Goal: Check status: Check status

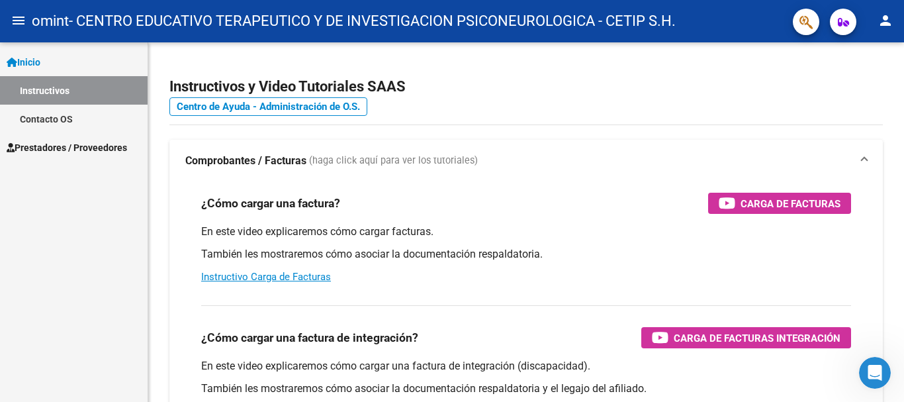
click at [102, 142] on span "Prestadores / Proveedores" at bounding box center [67, 147] width 121 height 15
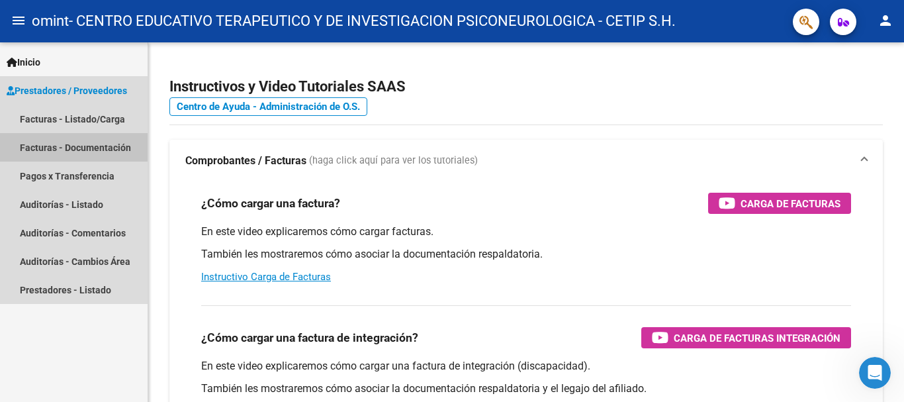
click at [102, 142] on link "Facturas - Documentación" at bounding box center [74, 147] width 148 height 28
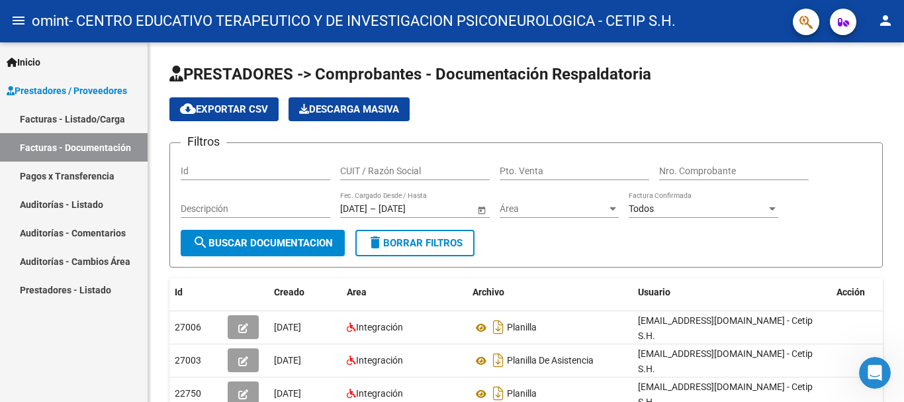
click at [102, 115] on link "Facturas - Listado/Carga" at bounding box center [74, 119] width 148 height 28
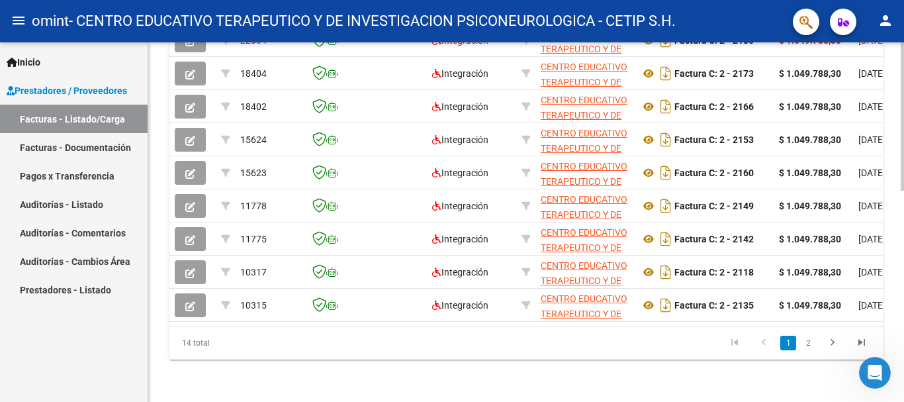
scroll to position [507, 0]
click at [902, 364] on div at bounding box center [902, 328] width 3 height 148
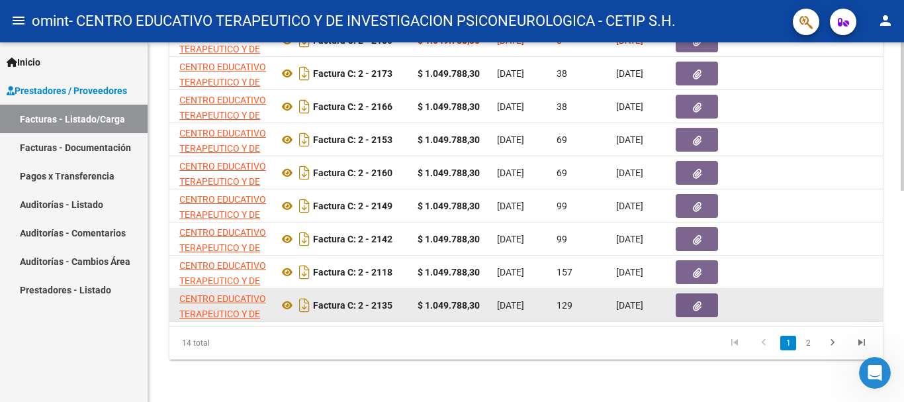
scroll to position [0, 0]
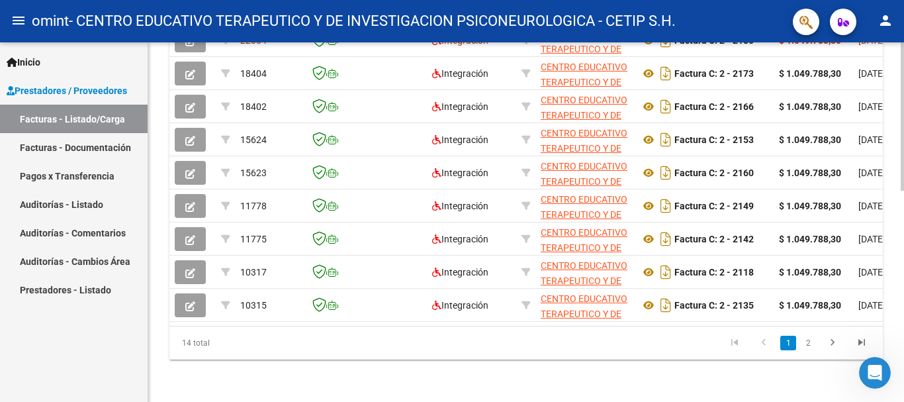
drag, startPoint x: 393, startPoint y: 333, endPoint x: 395, endPoint y: 352, distance: 18.6
click at [395, 352] on datatable-pager "1 2" at bounding box center [597, 343] width 560 height 23
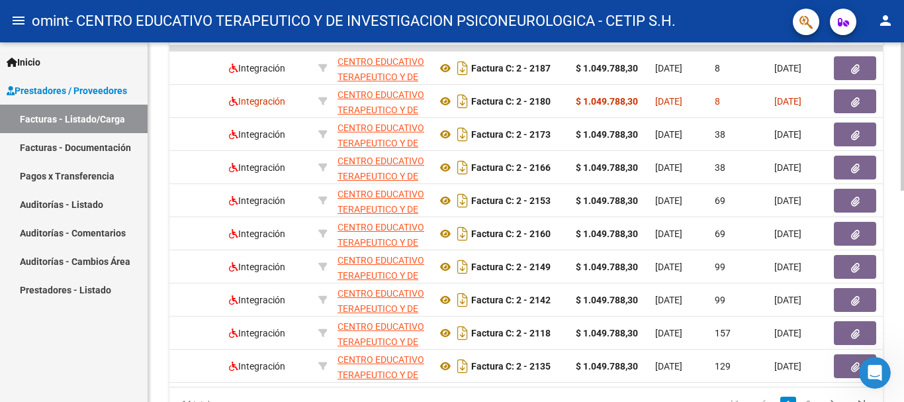
scroll to position [444, 0]
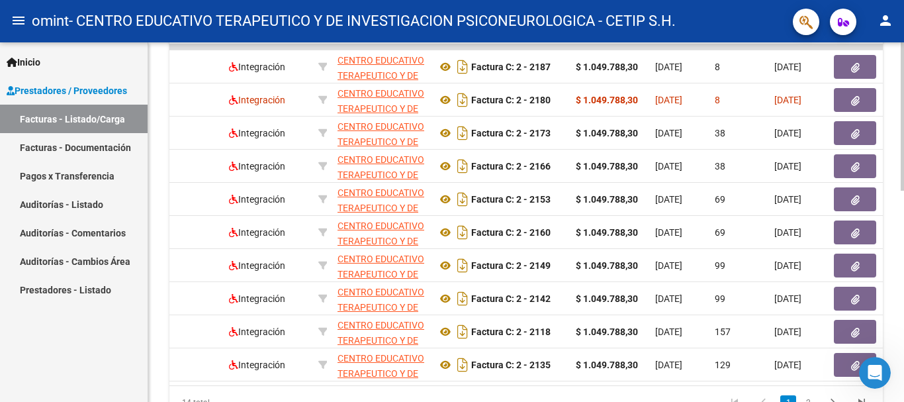
click at [904, 237] on div at bounding box center [902, 303] width 3 height 148
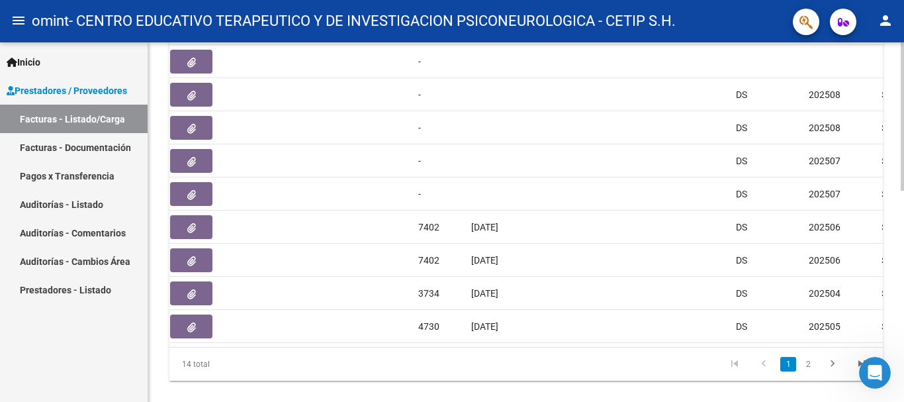
scroll to position [485, 0]
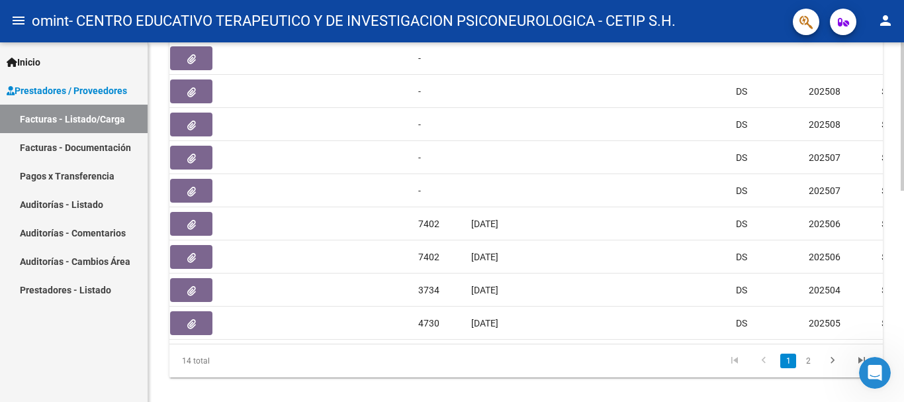
click at [903, 307] on div at bounding box center [902, 320] width 3 height 148
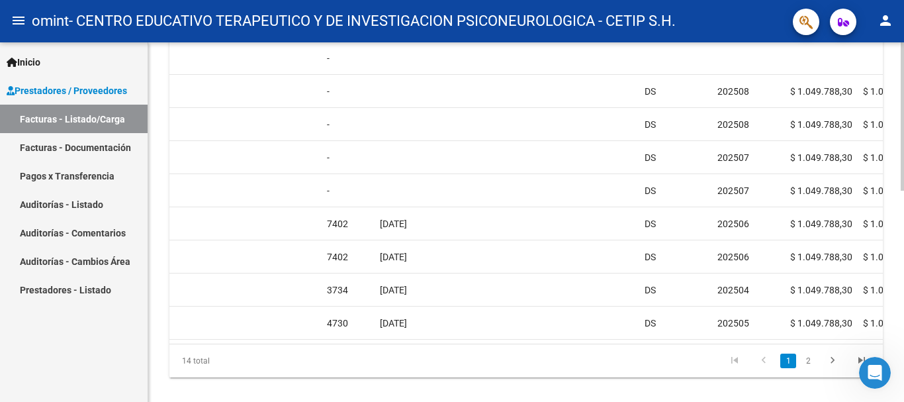
scroll to position [0, 956]
drag, startPoint x: 578, startPoint y: 355, endPoint x: 586, endPoint y: 342, distance: 14.9
click at [586, 342] on div "ID CAE Facturado x Orden De Area Razón Social CPBT Monto Fecha Cpbt [PERSON_NAM…" at bounding box center [527, 168] width 714 height 417
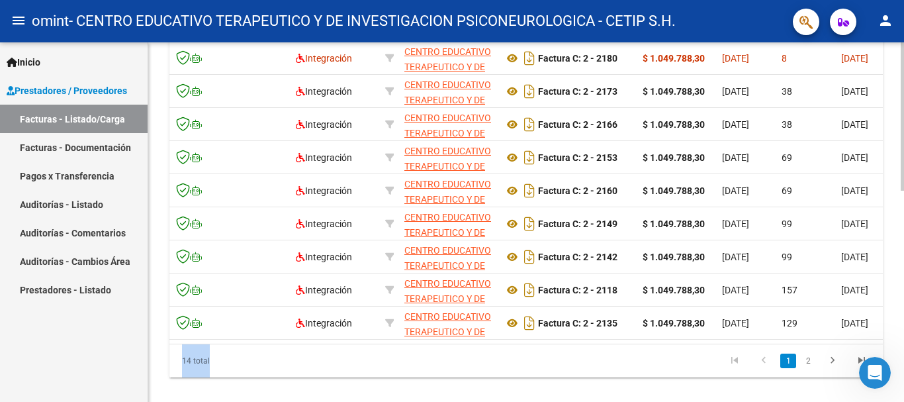
scroll to position [0, 139]
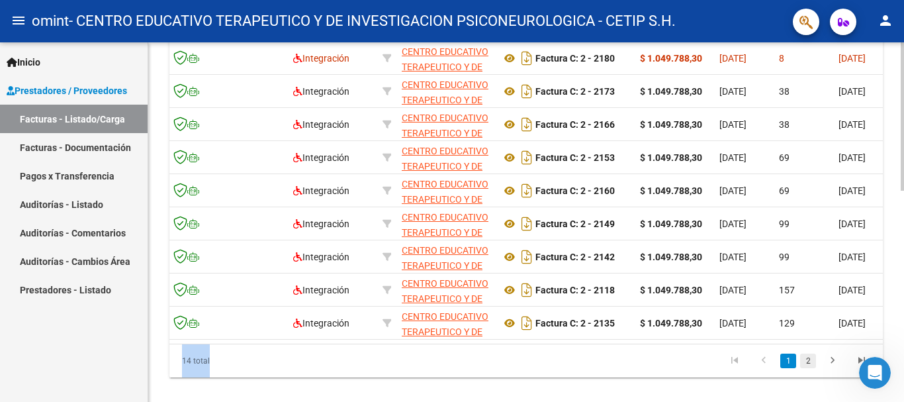
click at [805, 368] on link "2" at bounding box center [809, 361] width 16 height 15
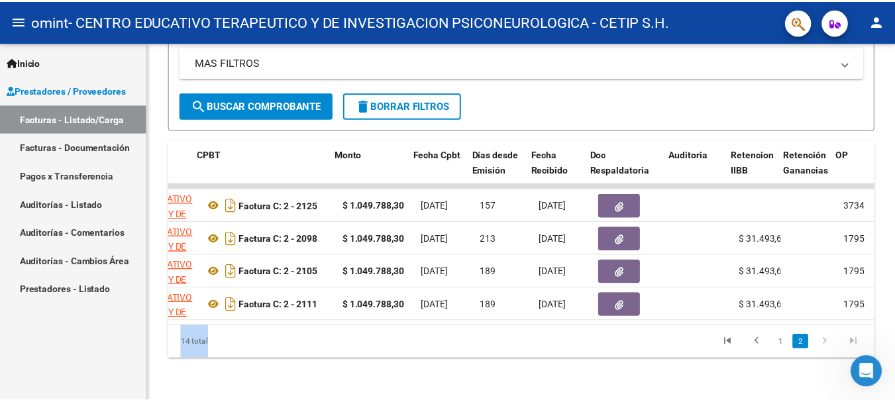
scroll to position [0, 442]
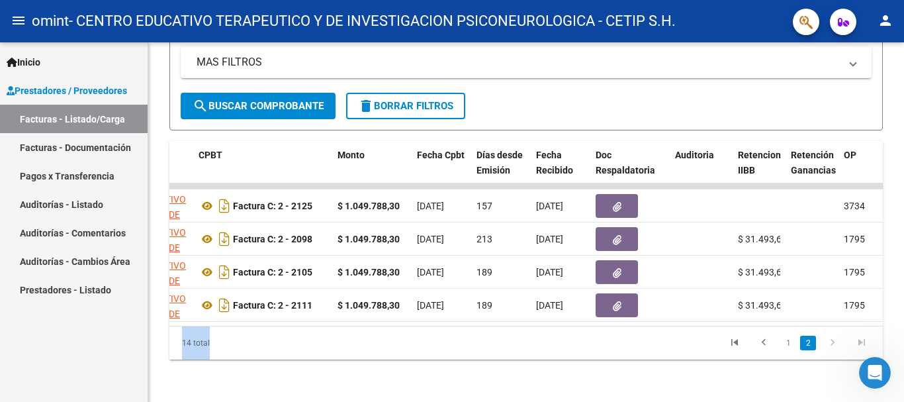
click at [883, 16] on mat-icon "person" at bounding box center [886, 21] width 16 height 16
click at [869, 82] on button "exit_to_app Salir" at bounding box center [858, 88] width 81 height 32
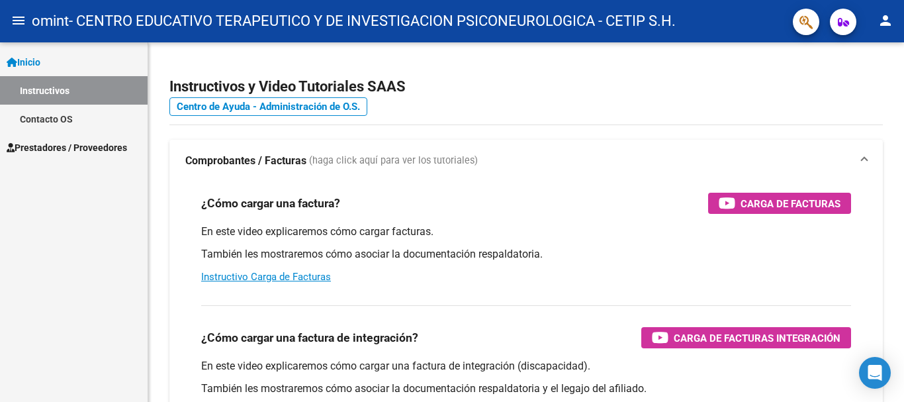
click at [54, 157] on link "Prestadores / Proveedores" at bounding box center [74, 147] width 148 height 28
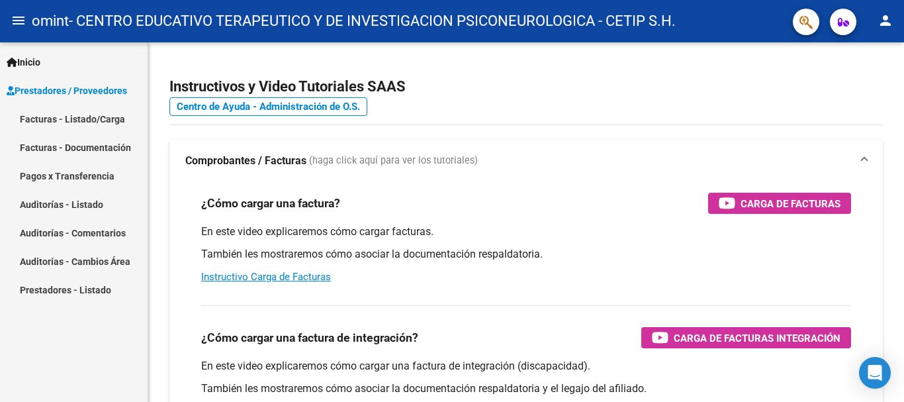
click at [67, 122] on link "Facturas - Listado/Carga" at bounding box center [74, 119] width 148 height 28
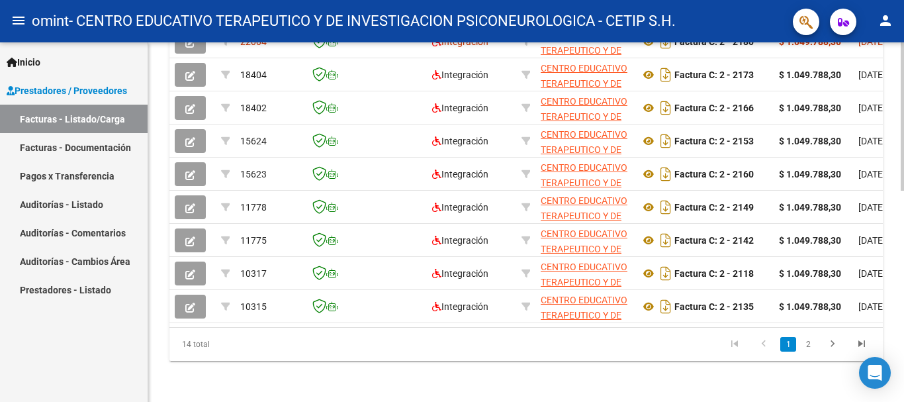
click at [903, 363] on div at bounding box center [902, 328] width 3 height 148
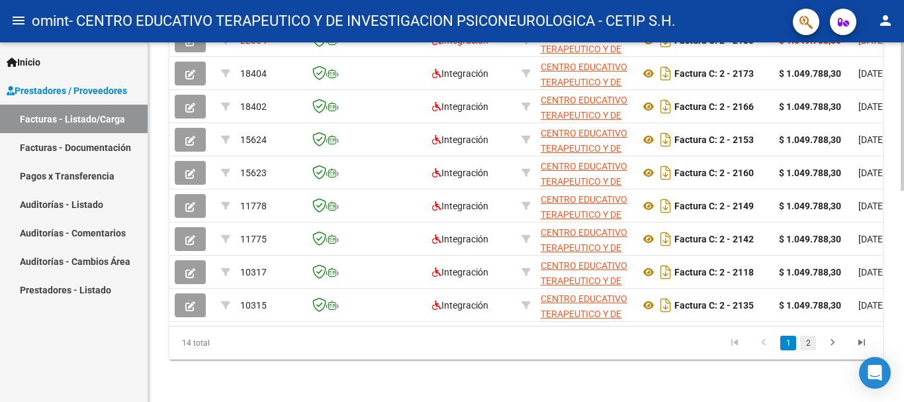
click at [814, 350] on link "2" at bounding box center [809, 343] width 16 height 15
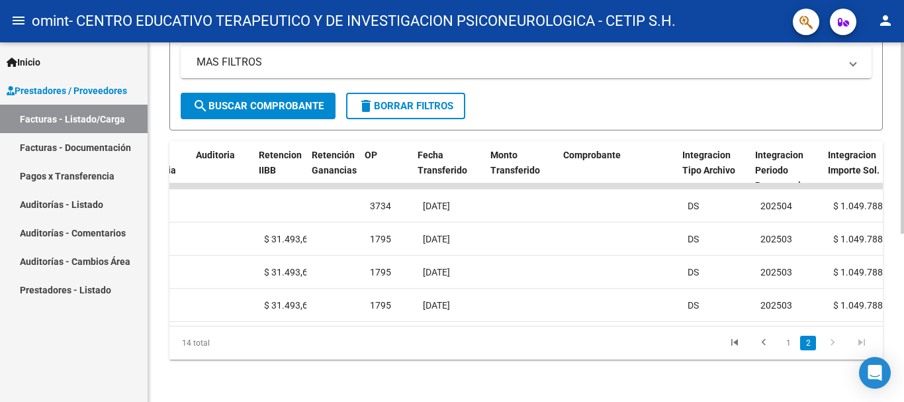
scroll to position [0, 932]
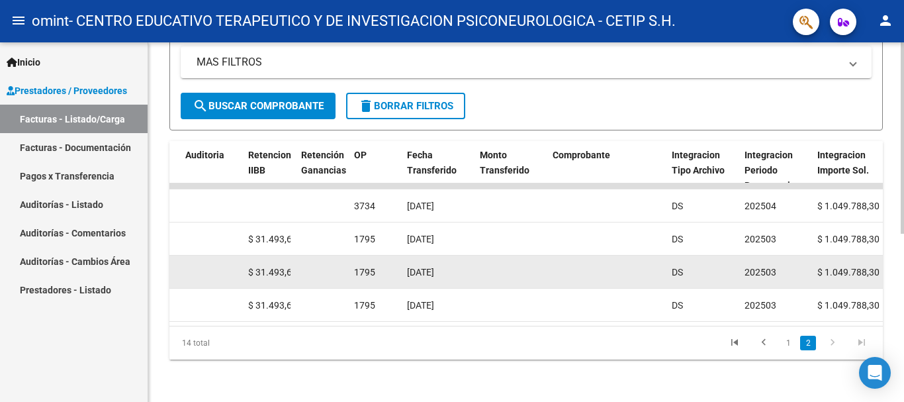
click at [588, 265] on div at bounding box center [607, 272] width 109 height 15
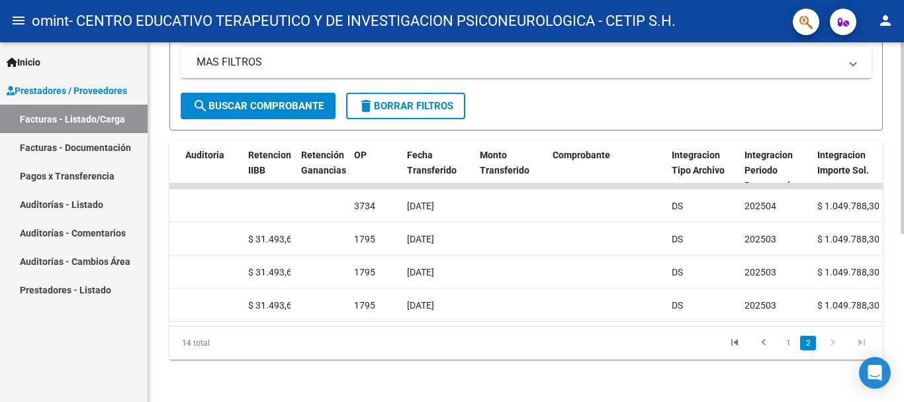
drag, startPoint x: 556, startPoint y: 314, endPoint x: 610, endPoint y: 320, distance: 54.0
click at [610, 320] on datatable-body "10314 Integración CENTRO EDUCATIVO TERAPEUTICO Y DE INVESTIGACION PSICONEUROLOG…" at bounding box center [527, 254] width 714 height 142
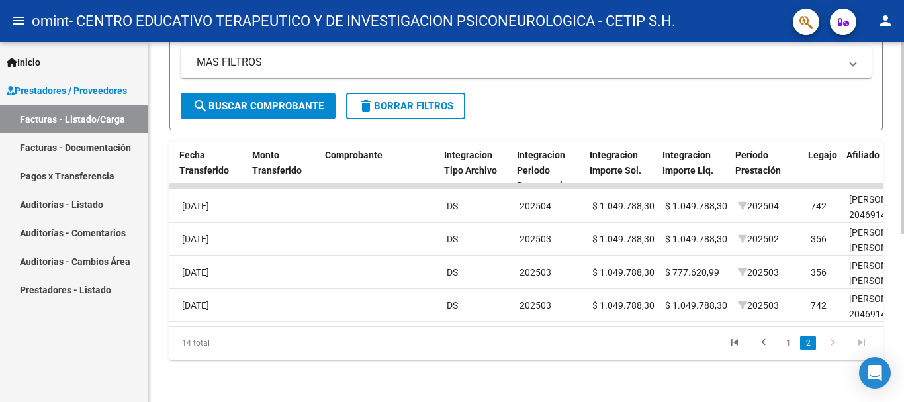
scroll to position [0, 1165]
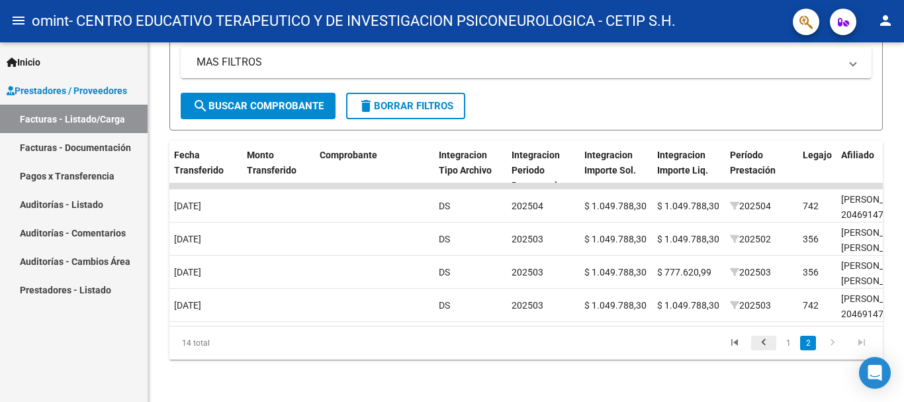
click at [766, 344] on icon "go to previous page" at bounding box center [764, 344] width 17 height 16
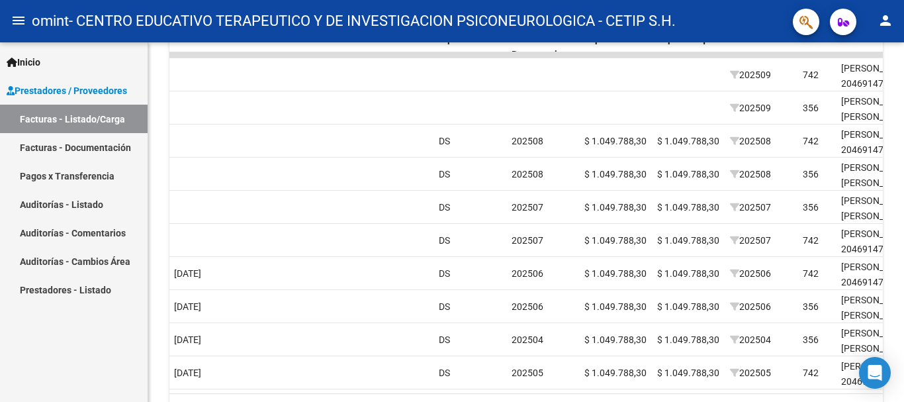
scroll to position [439, 0]
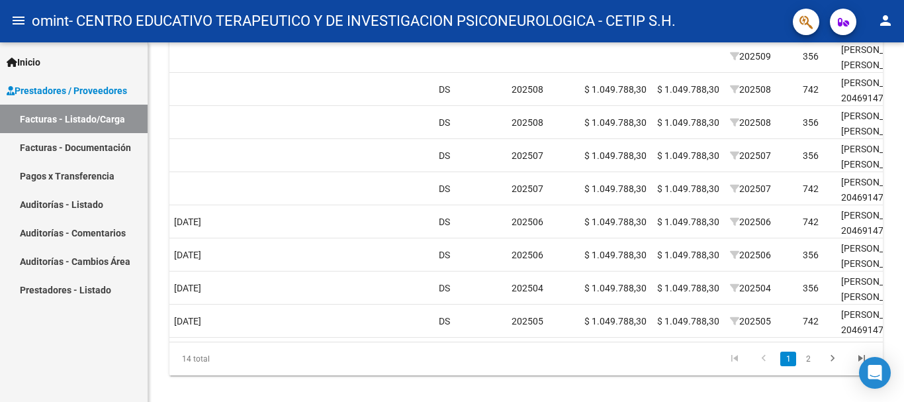
click at [903, 322] on div at bounding box center [902, 321] width 3 height 148
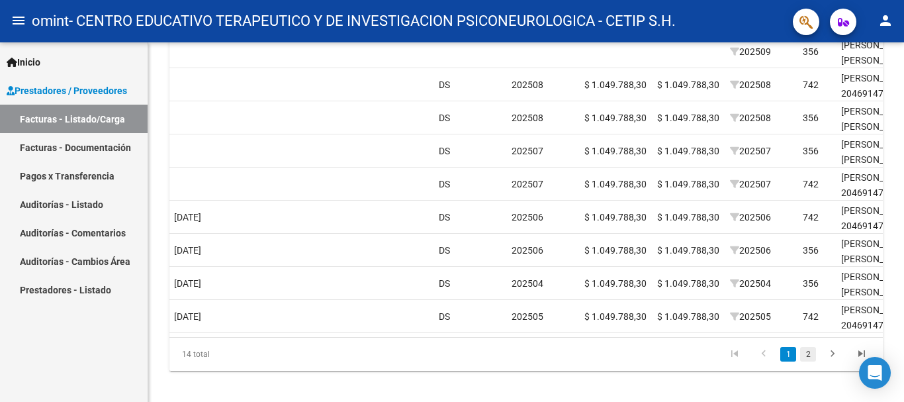
click at [816, 362] on link "2" at bounding box center [809, 354] width 16 height 15
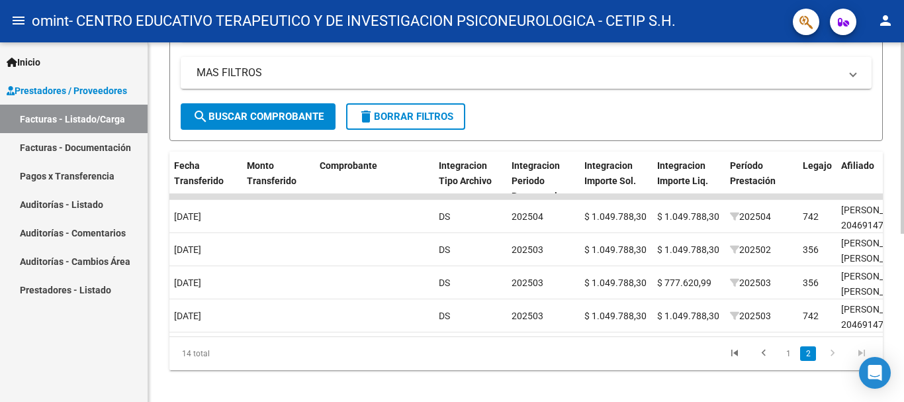
scroll to position [293, 0]
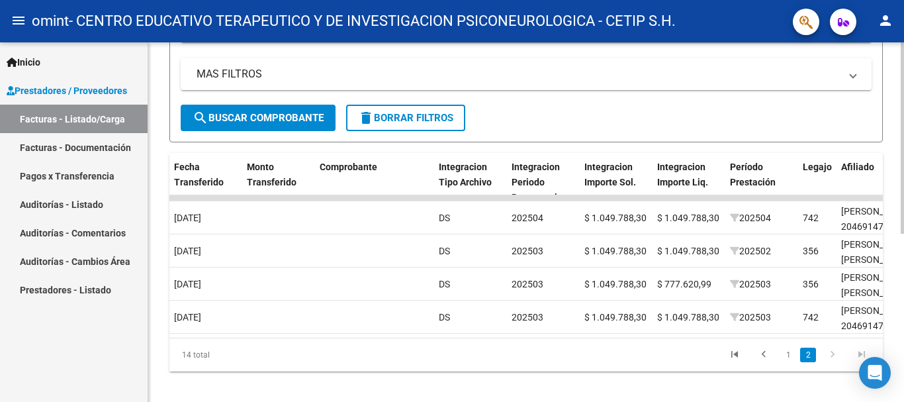
click at [904, 244] on div at bounding box center [902, 299] width 3 height 191
click at [762, 364] on icon "go to previous page" at bounding box center [764, 356] width 17 height 16
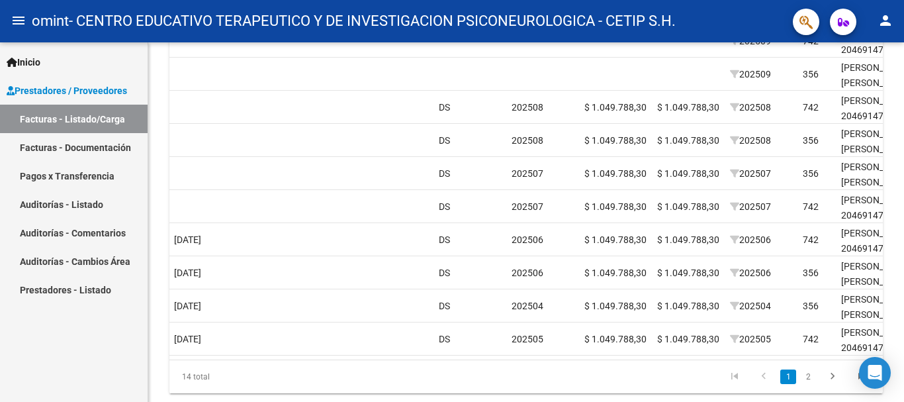
scroll to position [473, 0]
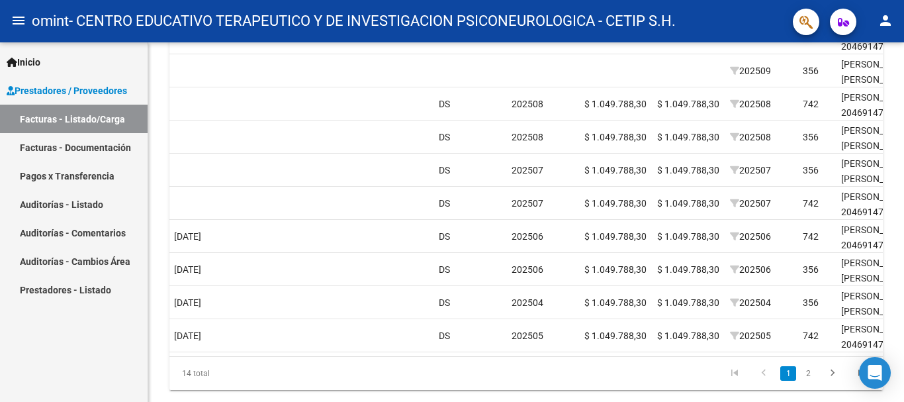
click at [904, 262] on div at bounding box center [902, 315] width 3 height 148
click at [834, 383] on icon "go to next page" at bounding box center [832, 375] width 17 height 16
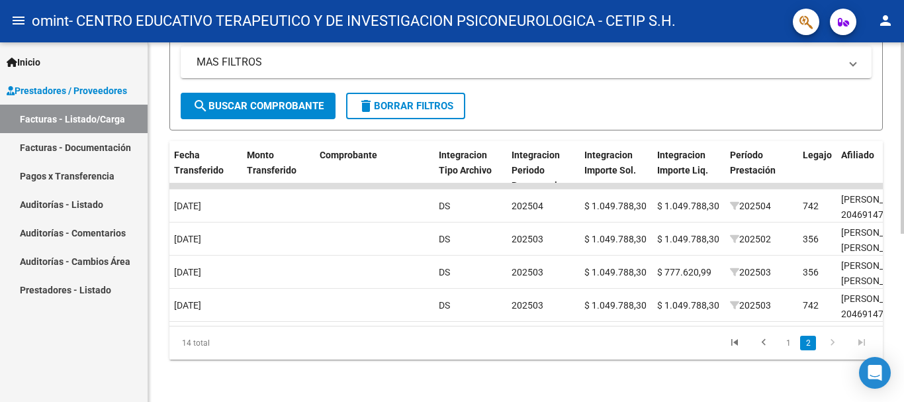
scroll to position [315, 0]
click at [544, 164] on span "Integracion Periodo Presentacion" at bounding box center [540, 170] width 56 height 41
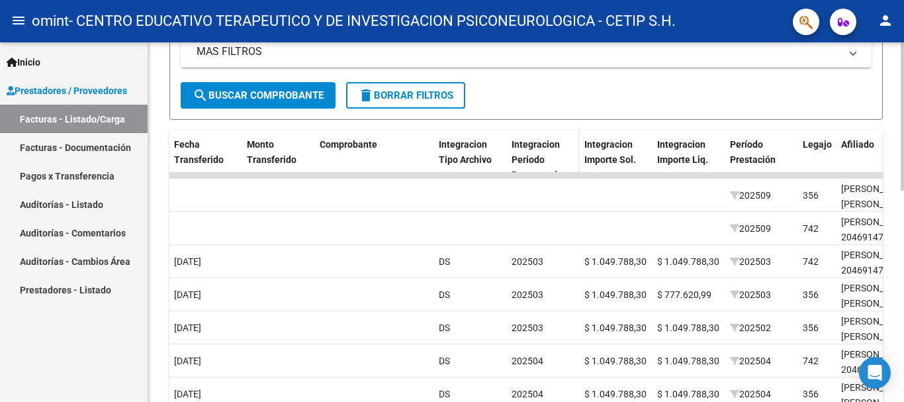
click at [528, 152] on div "Integracion Periodo Presentacion" at bounding box center [543, 166] width 62 height 58
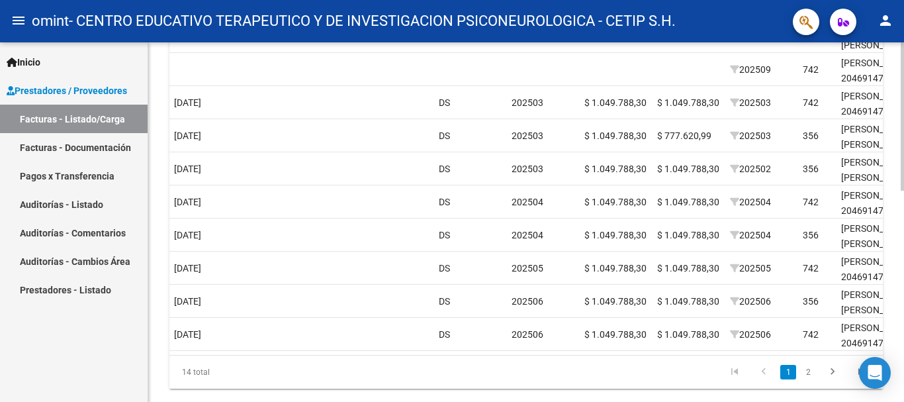
scroll to position [473, 0]
click at [904, 260] on div at bounding box center [902, 315] width 3 height 148
click at [828, 381] on icon "go to next page" at bounding box center [832, 375] width 17 height 16
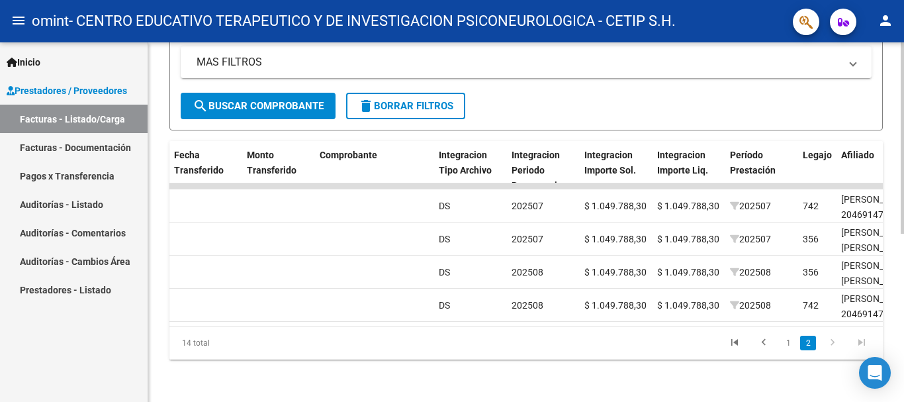
scroll to position [315, 0]
click at [789, 346] on link "1" at bounding box center [789, 343] width 16 height 15
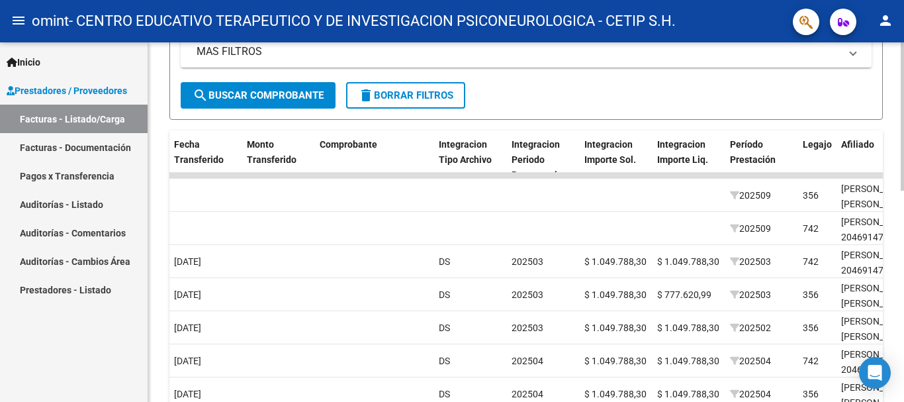
click at [74, 116] on link "Facturas - Listado/Carga" at bounding box center [74, 119] width 148 height 28
click at [84, 89] on span "Prestadores / Proveedores" at bounding box center [67, 90] width 121 height 15
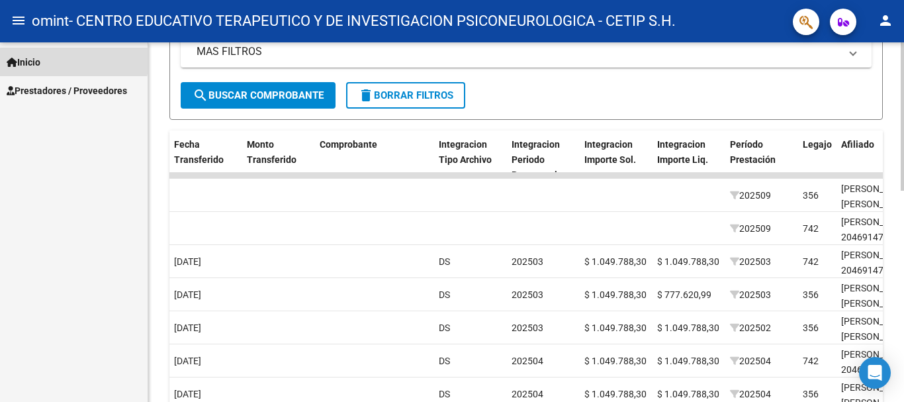
click at [40, 58] on span "Inicio" at bounding box center [24, 62] width 34 height 15
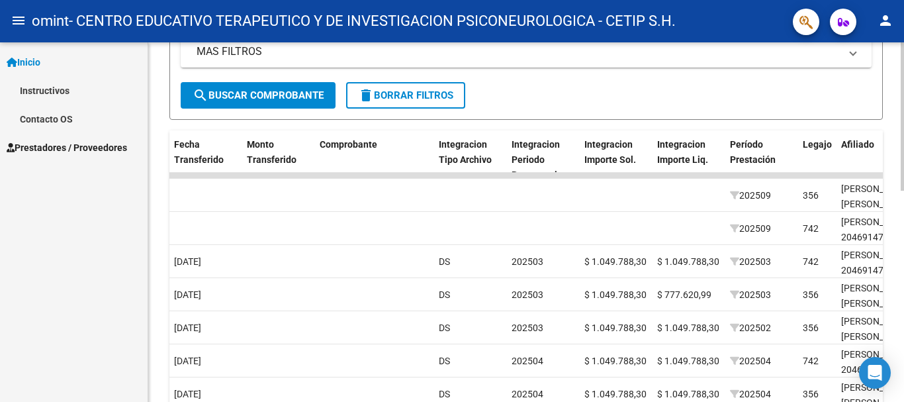
click at [54, 122] on link "Contacto OS" at bounding box center [74, 119] width 148 height 28
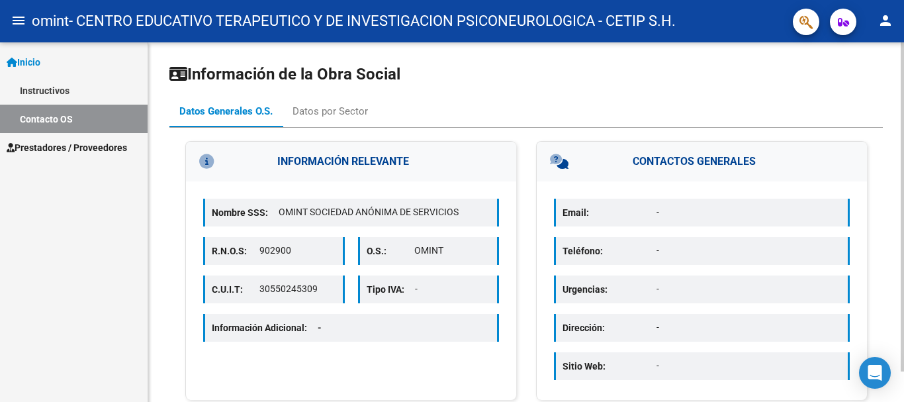
click at [60, 147] on span "Prestadores / Proveedores" at bounding box center [67, 147] width 121 height 15
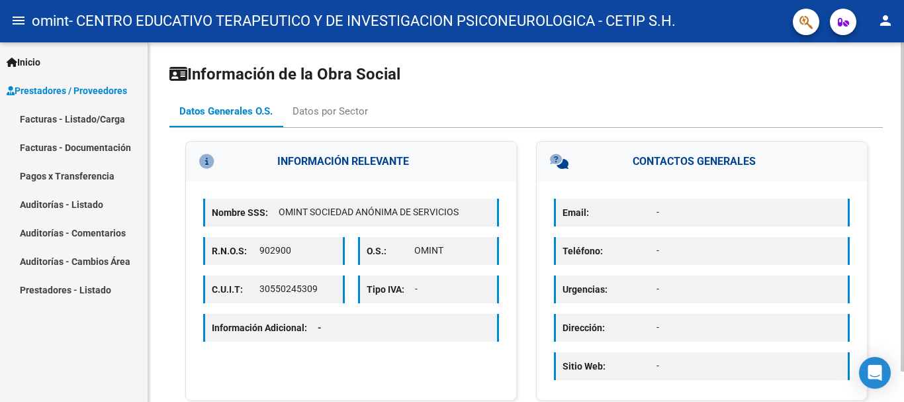
click at [73, 117] on link "Facturas - Listado/Carga" at bounding box center [74, 119] width 148 height 28
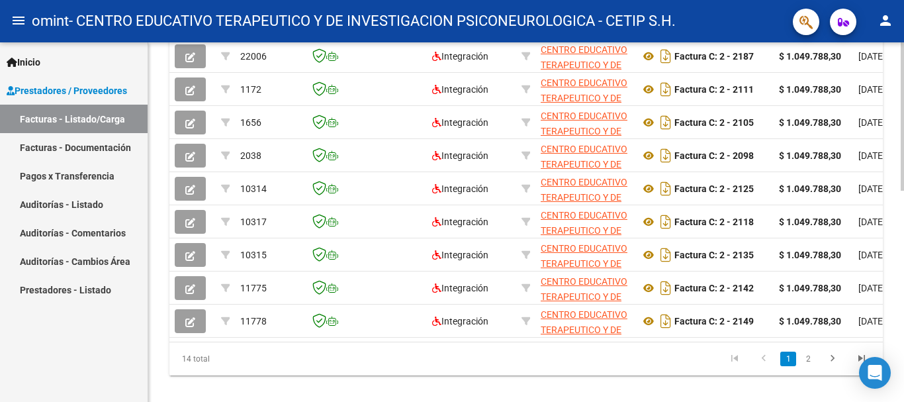
scroll to position [492, 0]
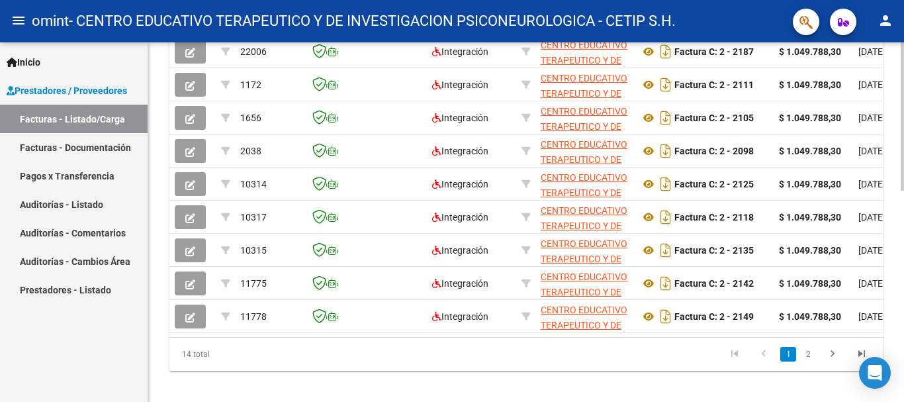
click at [904, 344] on div at bounding box center [902, 323] width 3 height 148
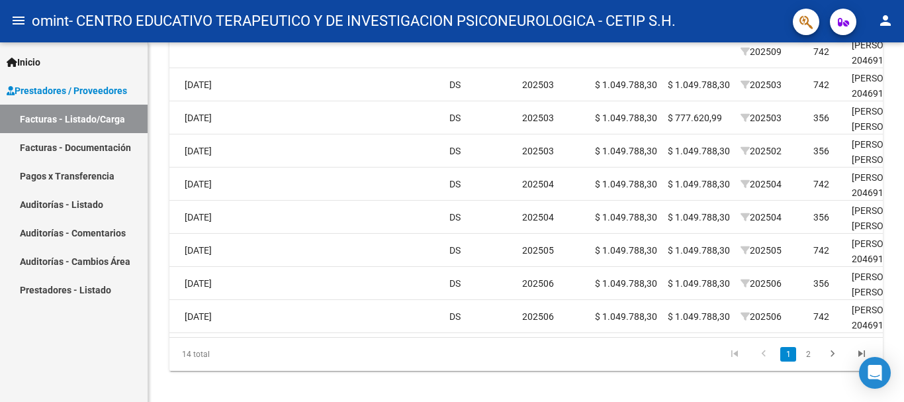
scroll to position [0, 1162]
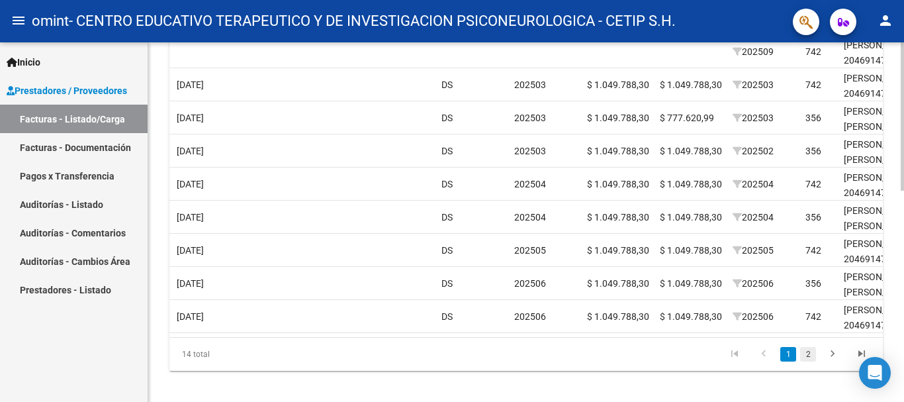
click at [811, 362] on link "2" at bounding box center [809, 354] width 16 height 15
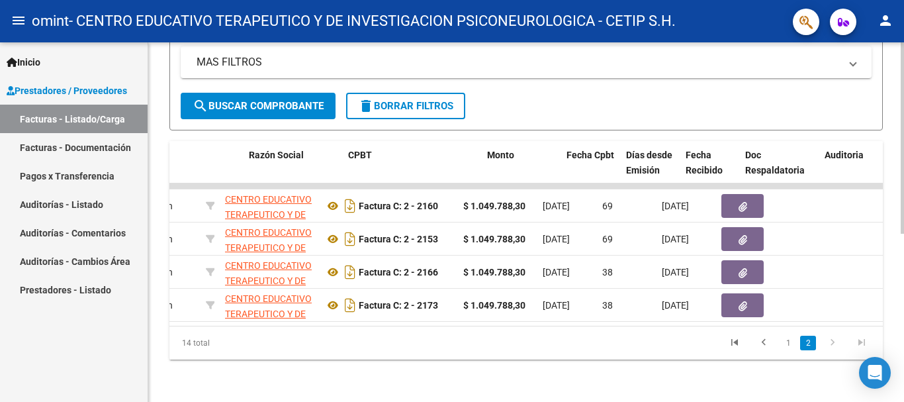
scroll to position [0, 142]
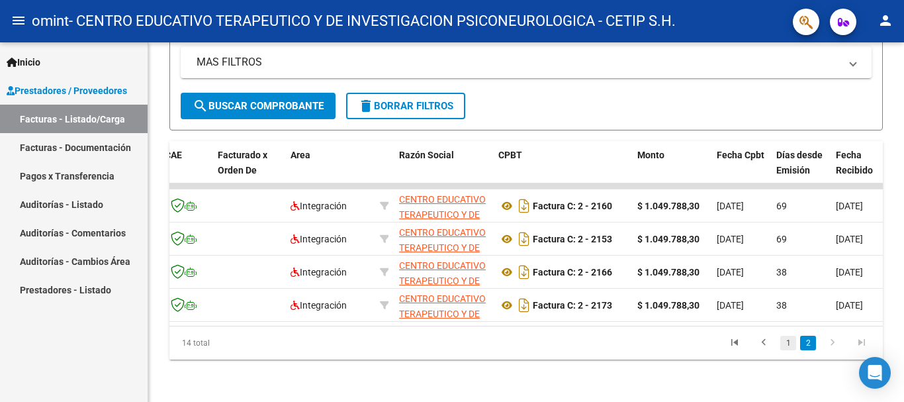
click at [782, 348] on link "1" at bounding box center [789, 343] width 16 height 15
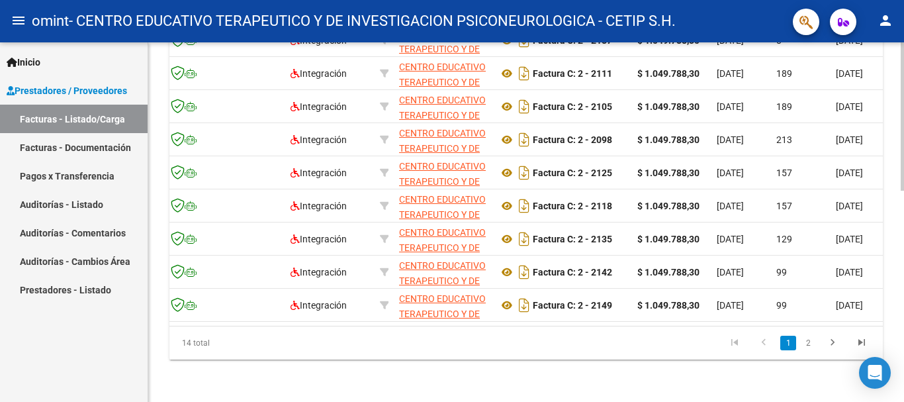
scroll to position [505, 0]
click at [904, 334] on div at bounding box center [902, 328] width 3 height 148
click at [812, 349] on link "2" at bounding box center [809, 343] width 16 height 15
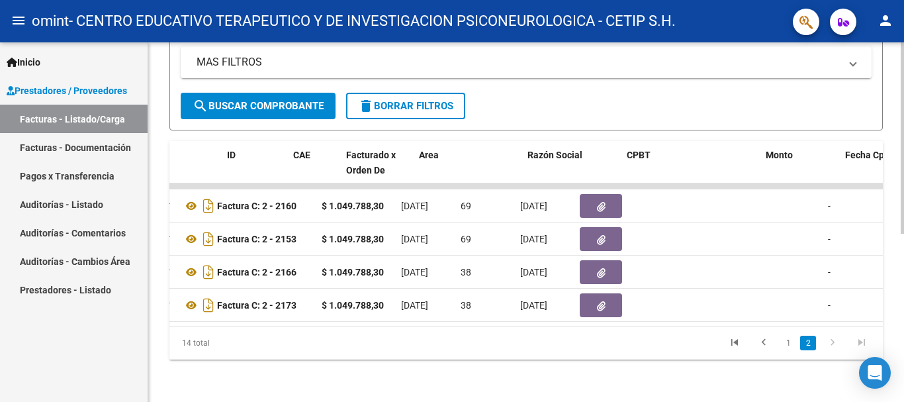
scroll to position [0, 13]
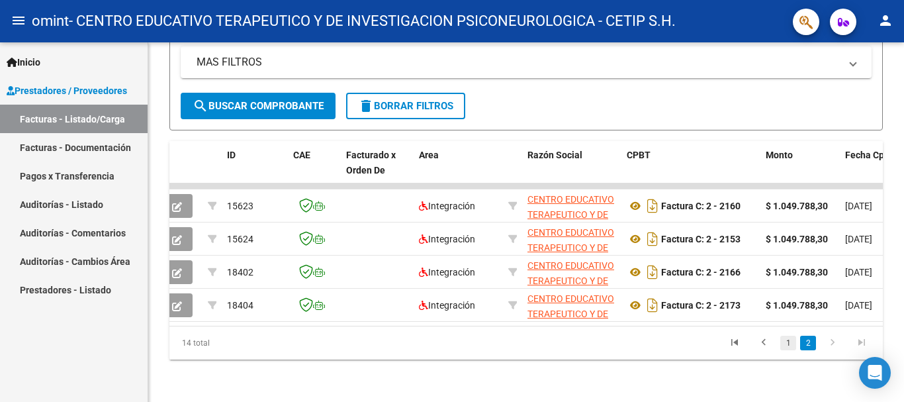
click at [787, 346] on link "1" at bounding box center [789, 343] width 16 height 15
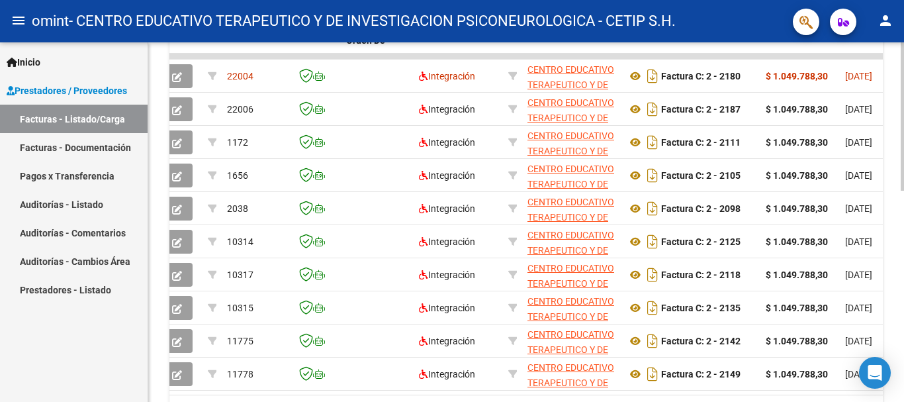
scroll to position [514, 0]
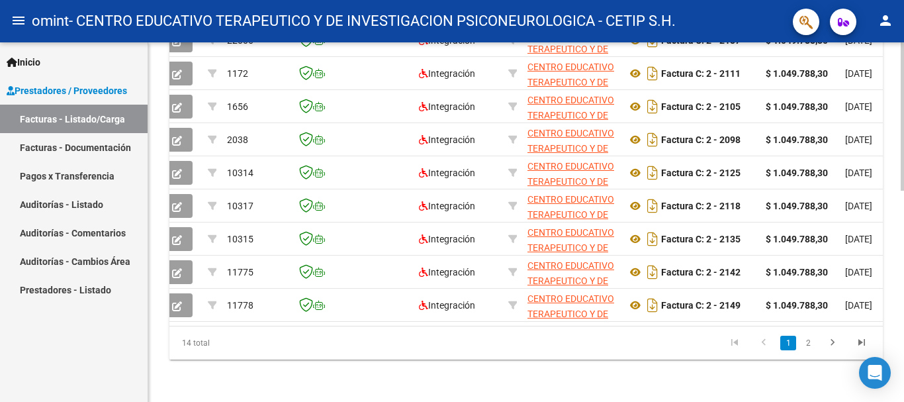
click at [904, 294] on div at bounding box center [902, 328] width 3 height 148
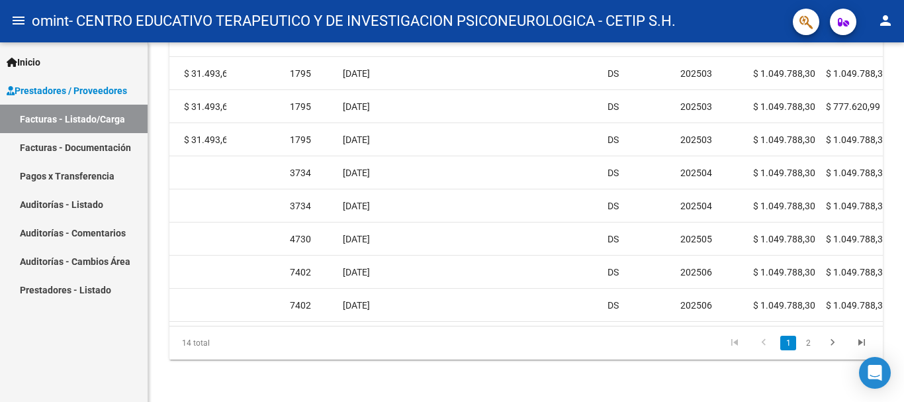
scroll to position [451, 0]
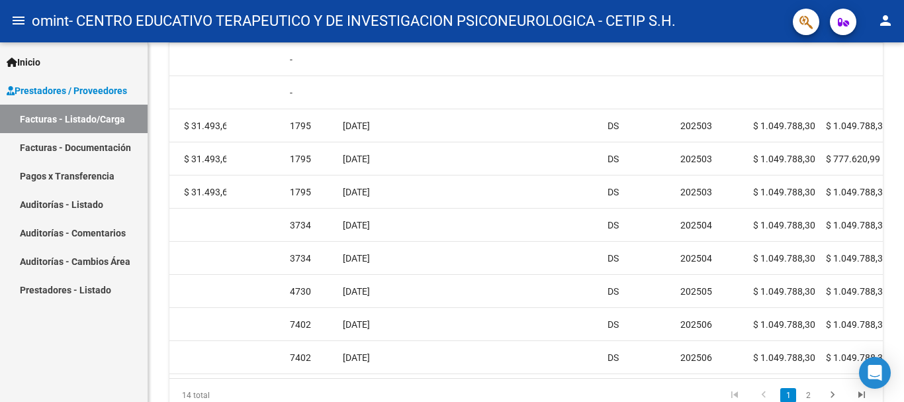
click at [904, 274] on div at bounding box center [902, 306] width 3 height 148
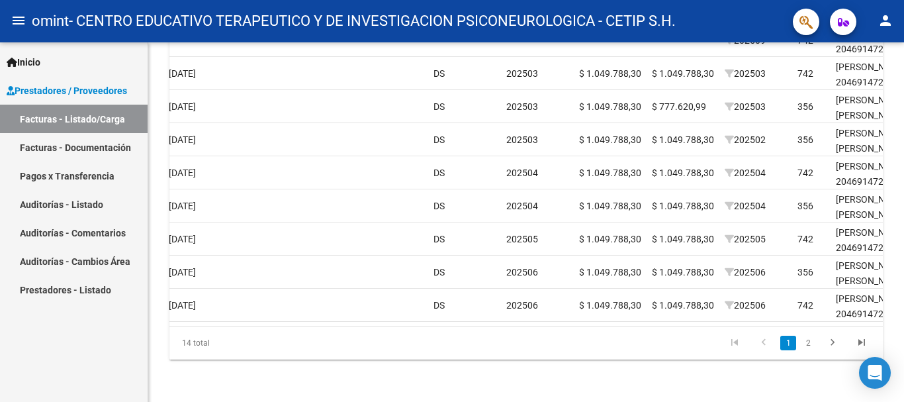
scroll to position [514, 0]
click at [904, 337] on div at bounding box center [902, 328] width 3 height 148
click at [834, 342] on icon "go to next page" at bounding box center [832, 344] width 17 height 16
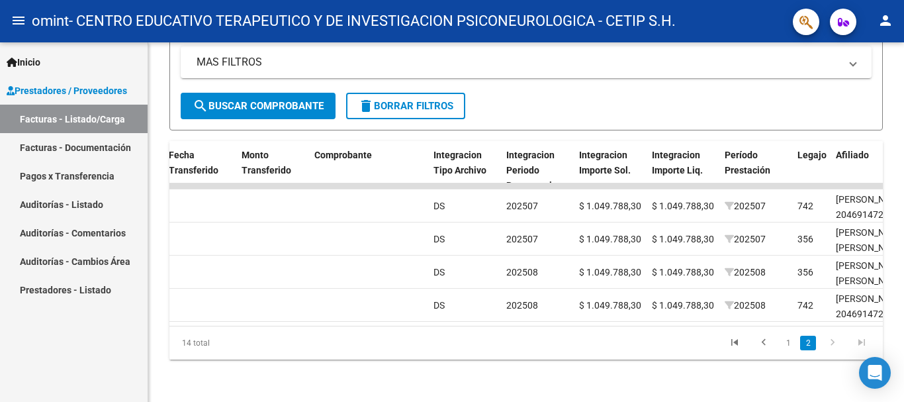
scroll to position [315, 0]
click at [903, 297] on div at bounding box center [902, 306] width 3 height 191
click at [897, 369] on div "Video tutorial PRESTADORES -> Listado de CPBTs Emitidos por Prestadores / Prove…" at bounding box center [527, 70] width 759 height 664
click at [891, 336] on div "Video tutorial PRESTADORES -> Listado de CPBTs Emitidos por Prestadores / Prove…" at bounding box center [526, 70] width 756 height 664
click at [904, 325] on div at bounding box center [902, 306] width 3 height 191
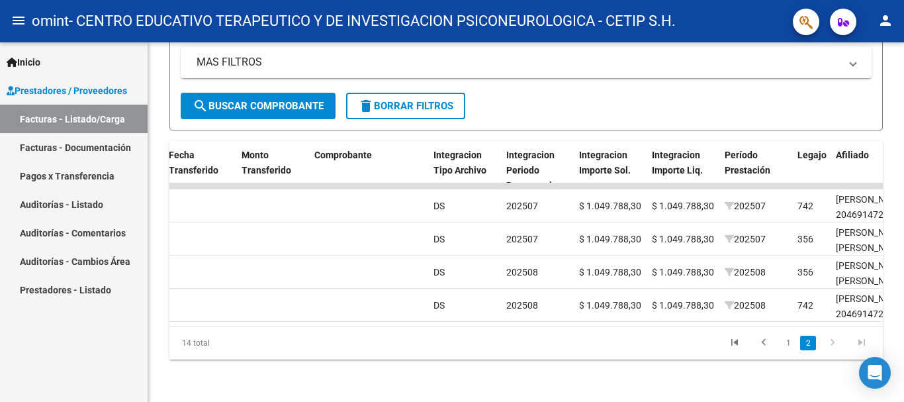
click at [87, 120] on link "Facturas - Listado/Carga" at bounding box center [74, 119] width 148 height 28
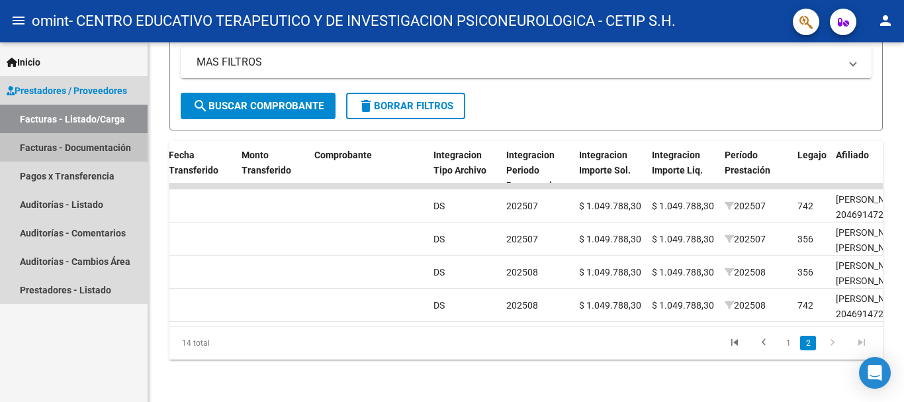
click at [92, 144] on link "Facturas - Documentación" at bounding box center [74, 147] width 148 height 28
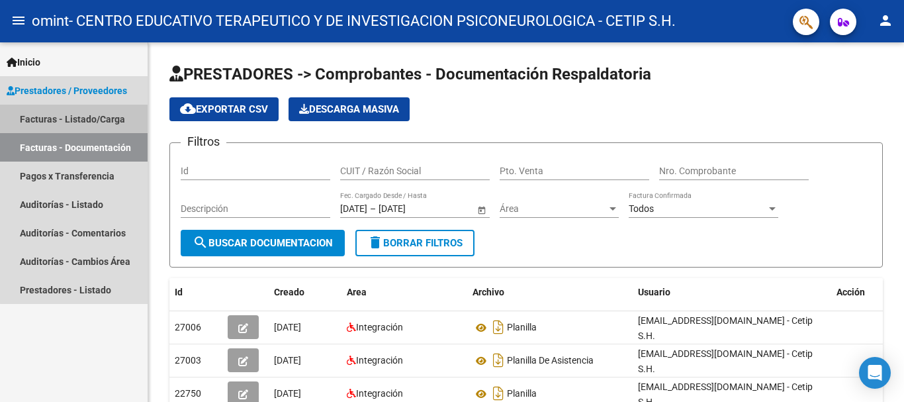
click at [105, 111] on link "Facturas - Listado/Carga" at bounding box center [74, 119] width 148 height 28
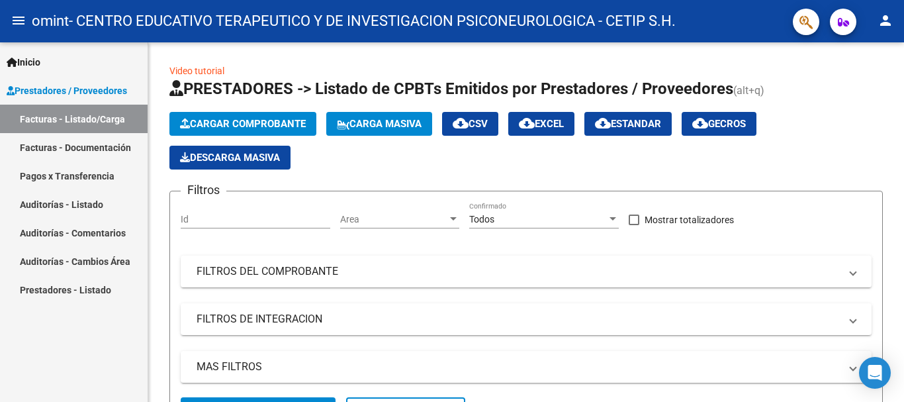
click at [95, 149] on link "Facturas - Documentación" at bounding box center [74, 147] width 148 height 28
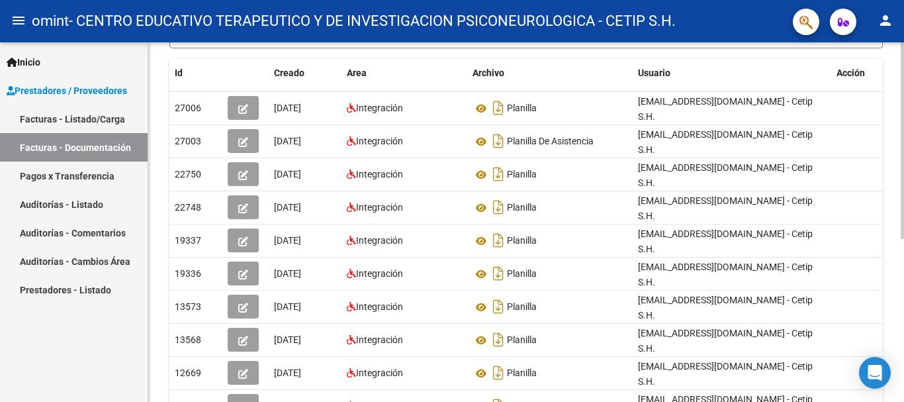
scroll to position [242, 0]
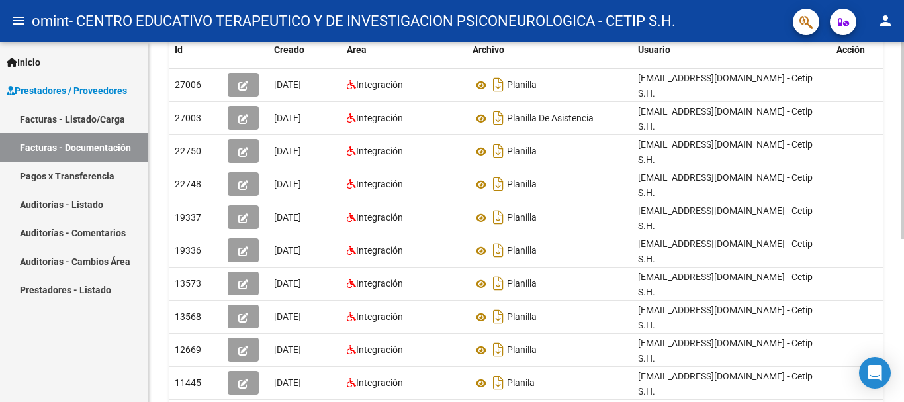
click at [904, 293] on div at bounding box center [902, 264] width 3 height 197
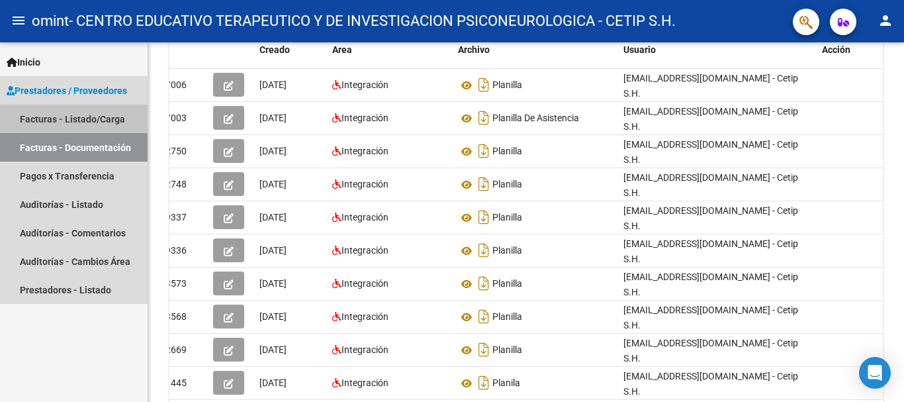
click at [95, 121] on link "Facturas - Listado/Carga" at bounding box center [74, 119] width 148 height 28
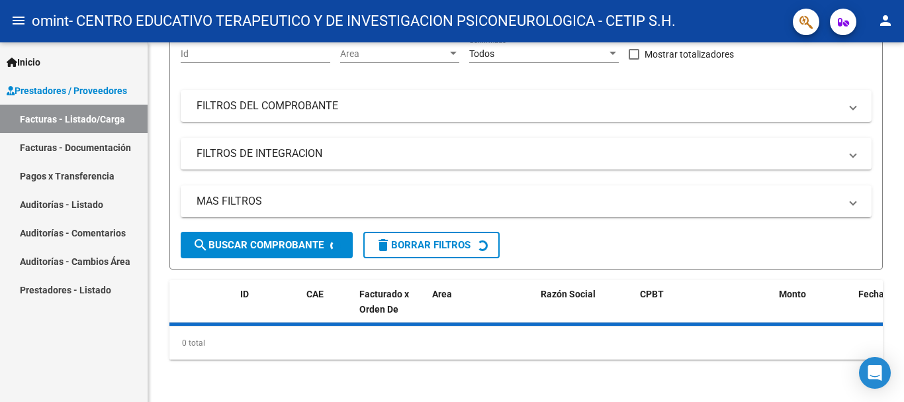
scroll to position [166, 0]
click at [904, 265] on div at bounding box center [902, 279] width 3 height 246
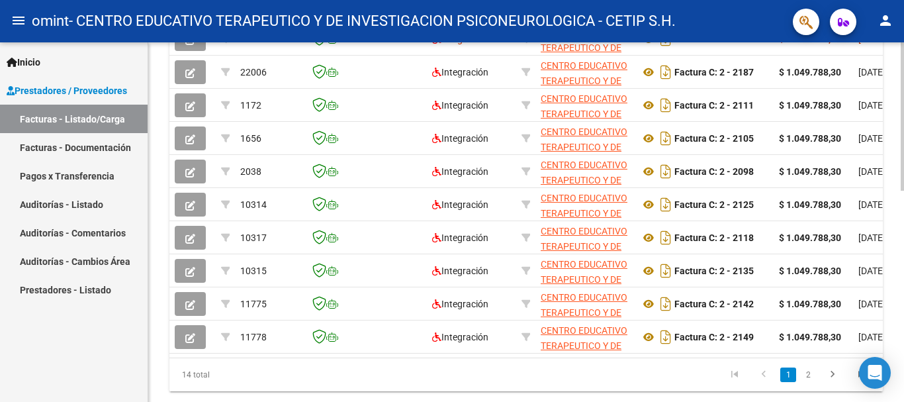
scroll to position [468, 0]
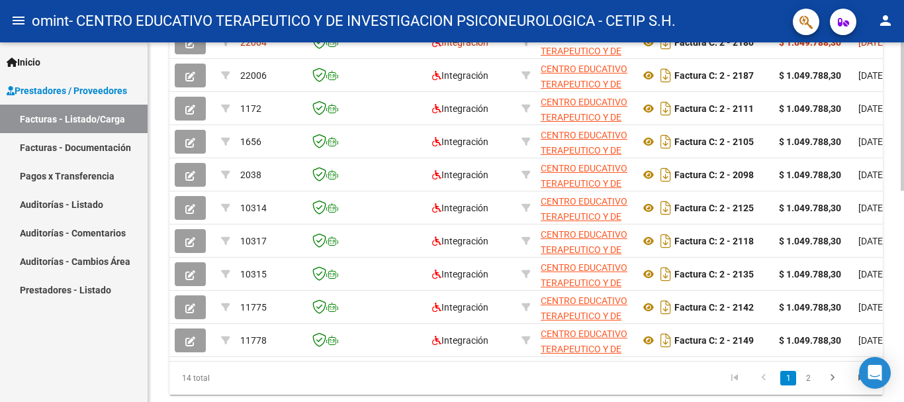
click at [902, 352] on div at bounding box center [902, 313] width 3 height 148
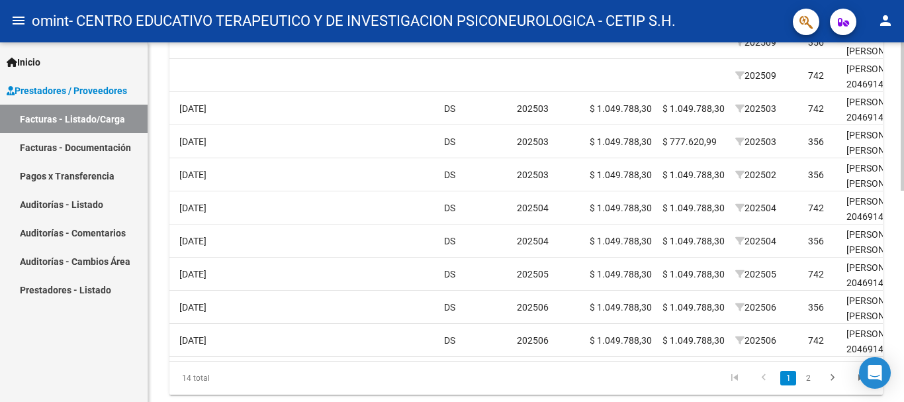
scroll to position [0, 1149]
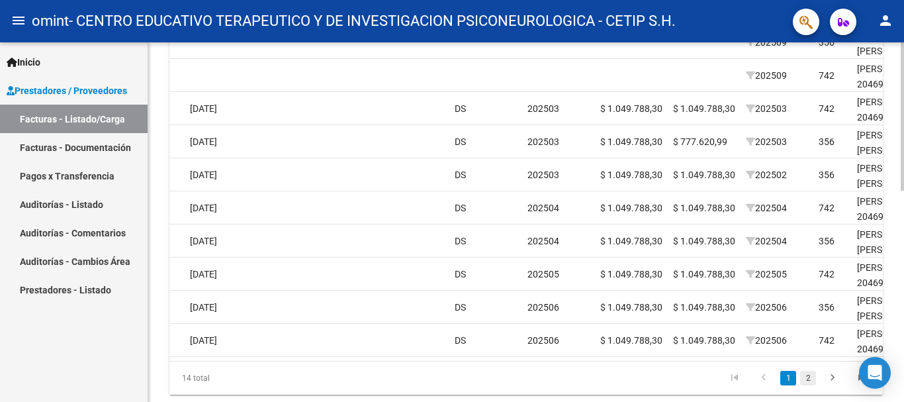
click at [805, 385] on link "2" at bounding box center [809, 378] width 16 height 15
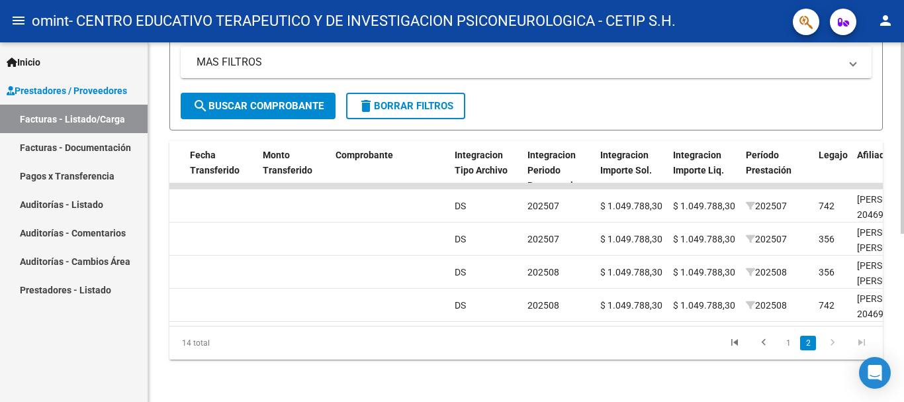
scroll to position [315, 0]
click at [791, 341] on link "1" at bounding box center [789, 343] width 16 height 15
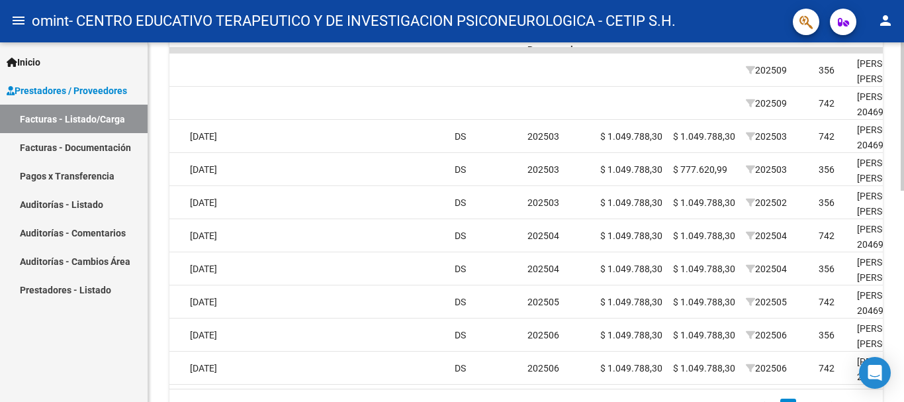
click at [904, 313] on div at bounding box center [902, 302] width 3 height 148
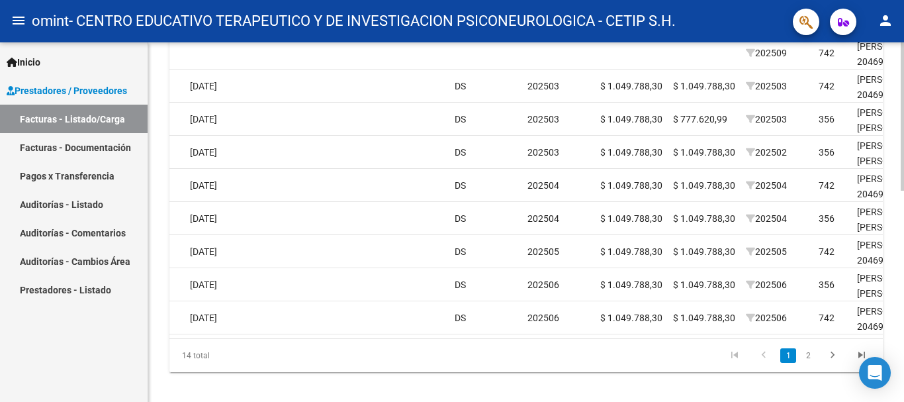
click at [904, 334] on div at bounding box center [902, 322] width 3 height 148
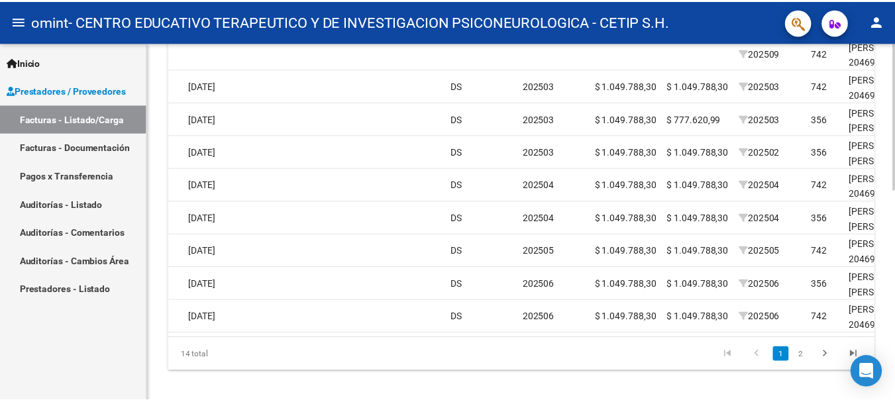
scroll to position [492, 0]
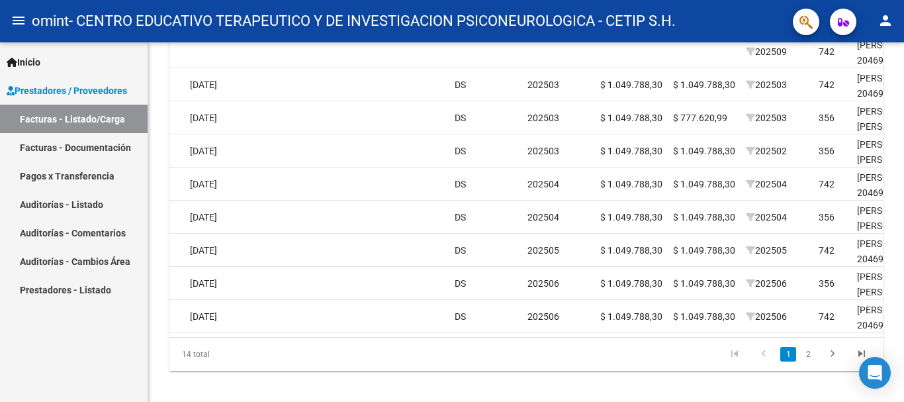
click at [887, 19] on mat-icon "person" at bounding box center [886, 21] width 16 height 16
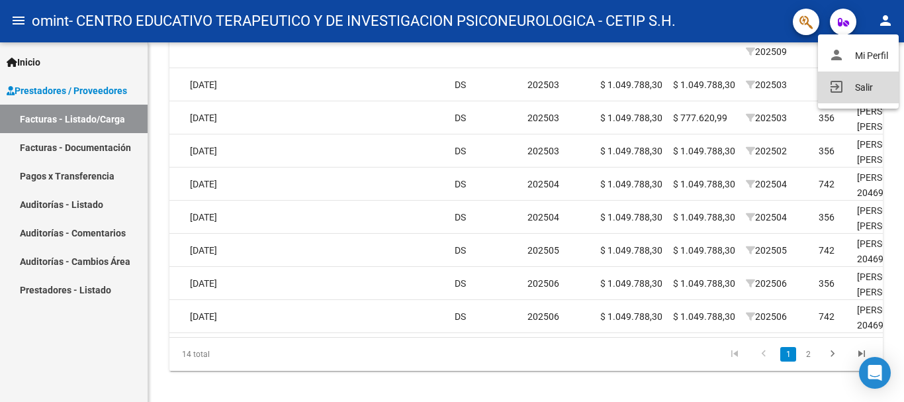
click at [871, 83] on button "exit_to_app Salir" at bounding box center [858, 88] width 81 height 32
